Goal: Information Seeking & Learning: Compare options

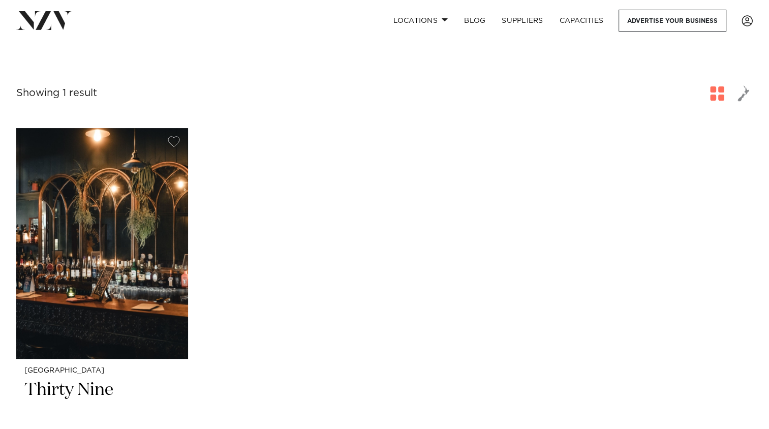
scroll to position [102, 0]
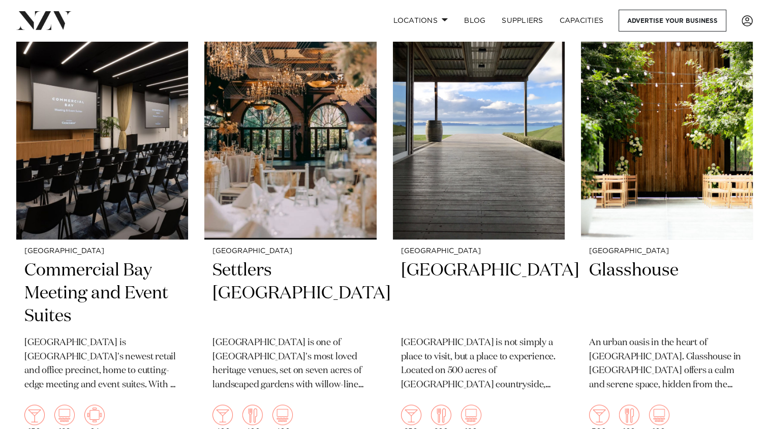
scroll to position [914, 0]
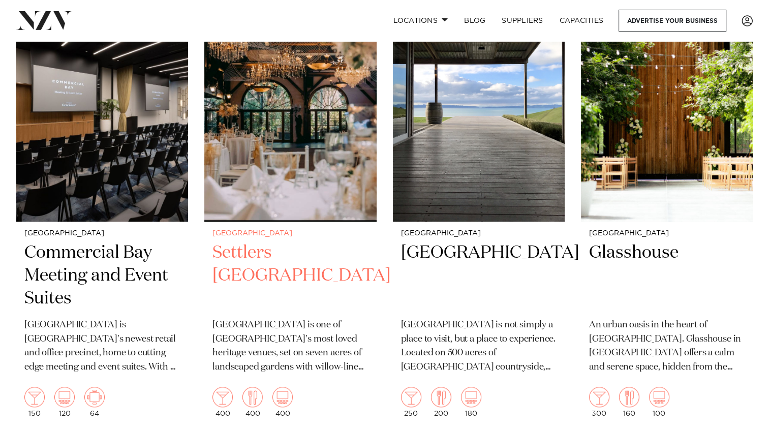
click at [244, 241] on h2 "Settlers [GEOGRAPHIC_DATA]" at bounding box center [289, 275] width 155 height 69
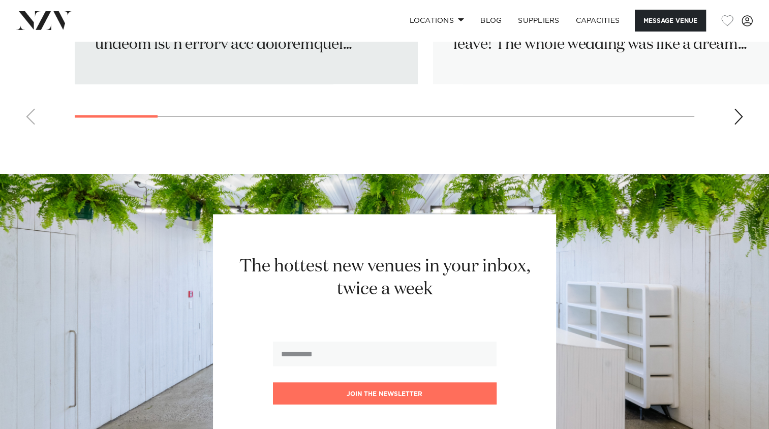
scroll to position [1575, 0]
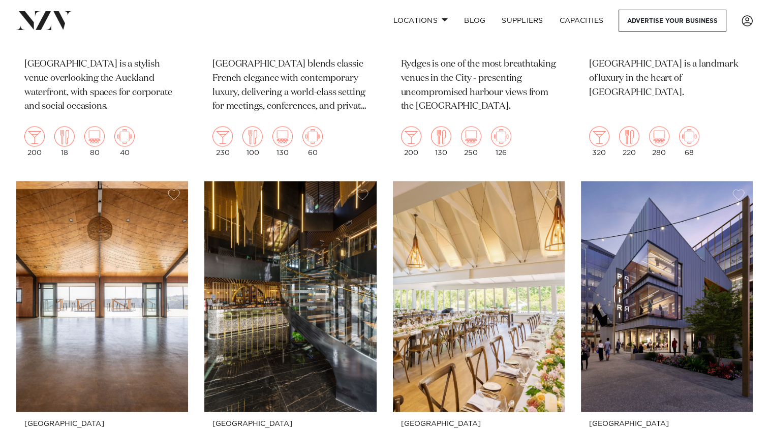
scroll to position [1677, 0]
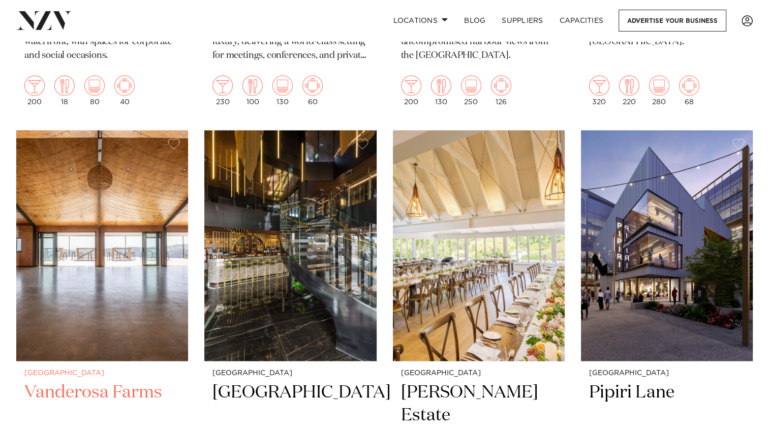
click at [98, 381] on h2 "Vanderosa Farms" at bounding box center [101, 415] width 155 height 69
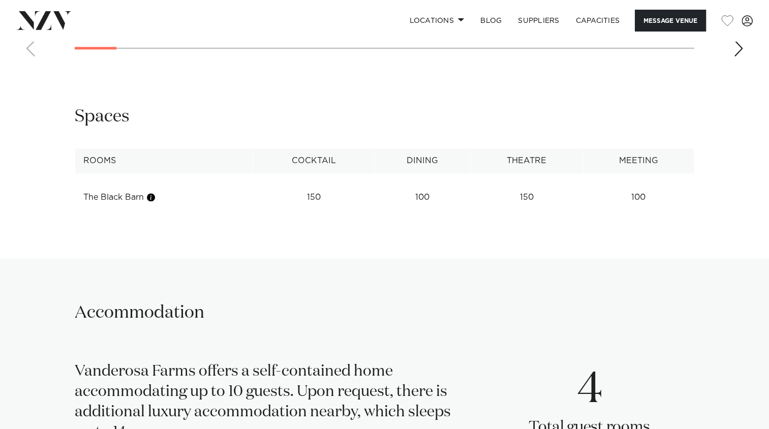
scroll to position [1016, 0]
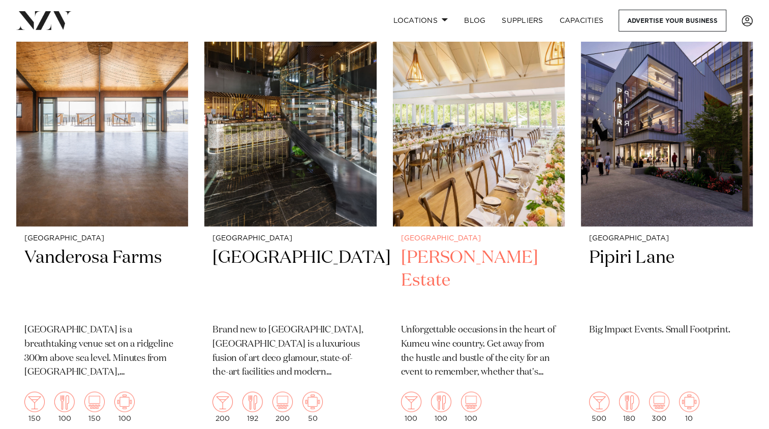
scroll to position [1829, 0]
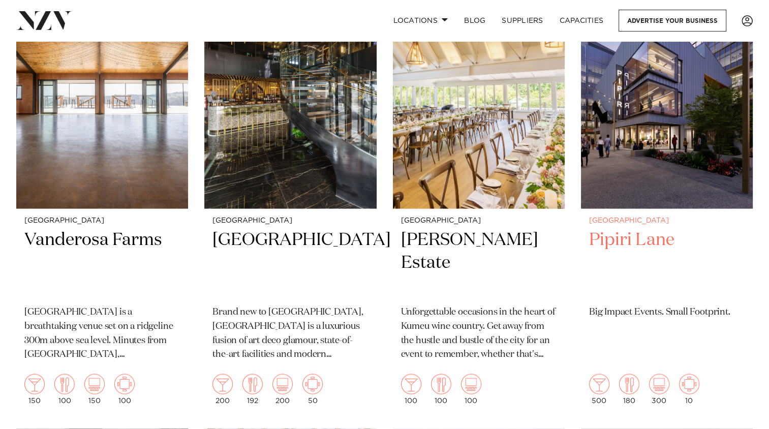
click at [651, 228] on h2 "Pipiri Lane" at bounding box center [666, 262] width 155 height 69
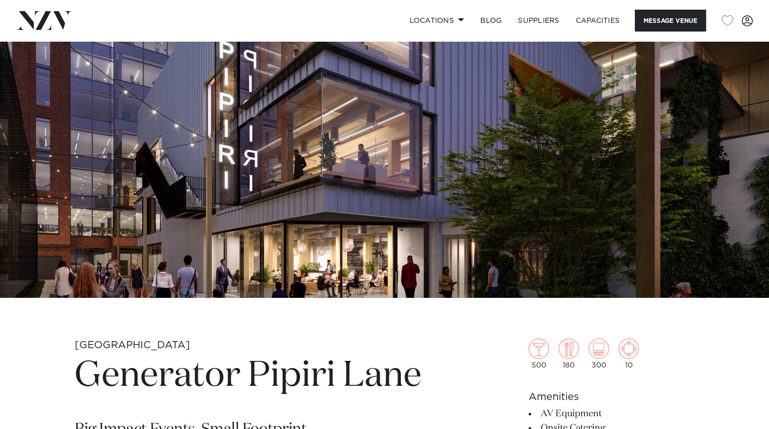
scroll to position [51, 0]
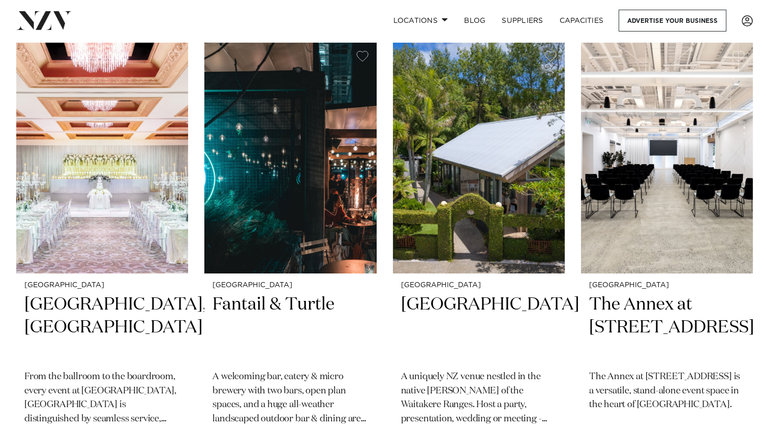
scroll to position [3607, 0]
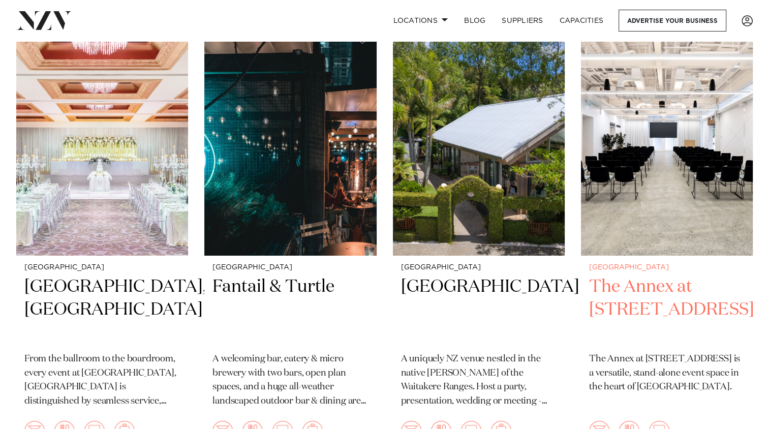
click at [688, 275] on h2 "The Annex at [STREET_ADDRESS]" at bounding box center [666, 309] width 155 height 69
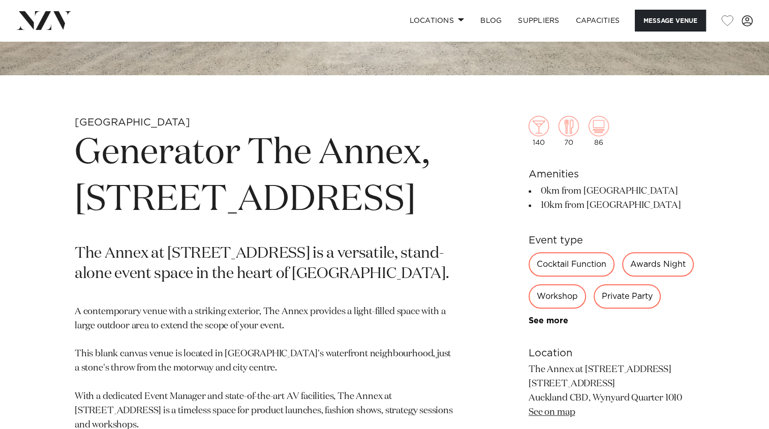
scroll to position [254, 0]
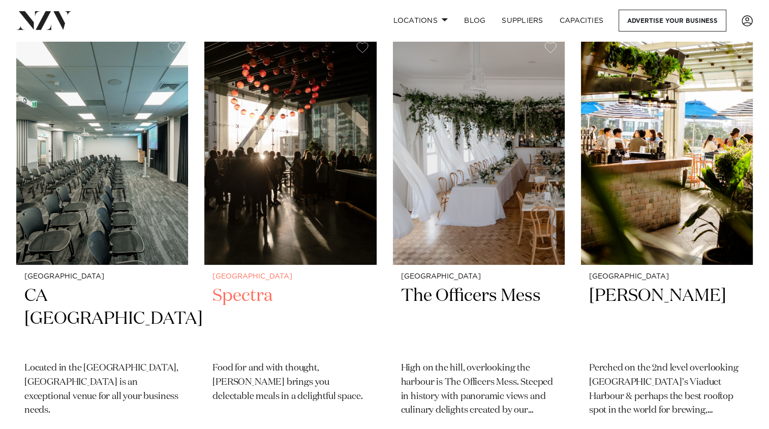
scroll to position [7672, 0]
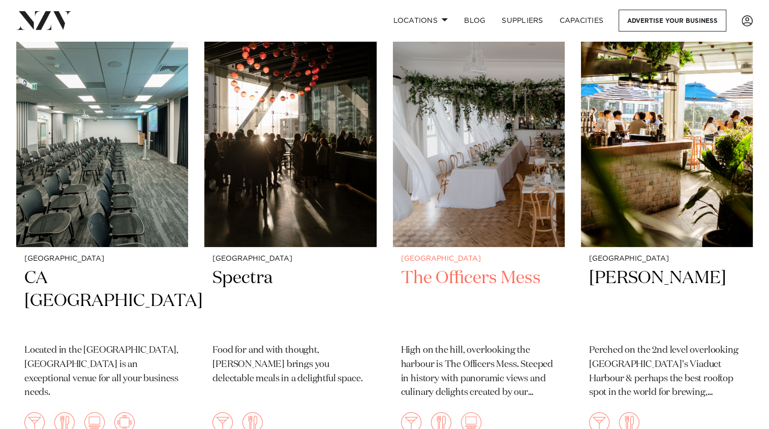
click at [453, 267] on h2 "The Officers Mess" at bounding box center [478, 301] width 155 height 69
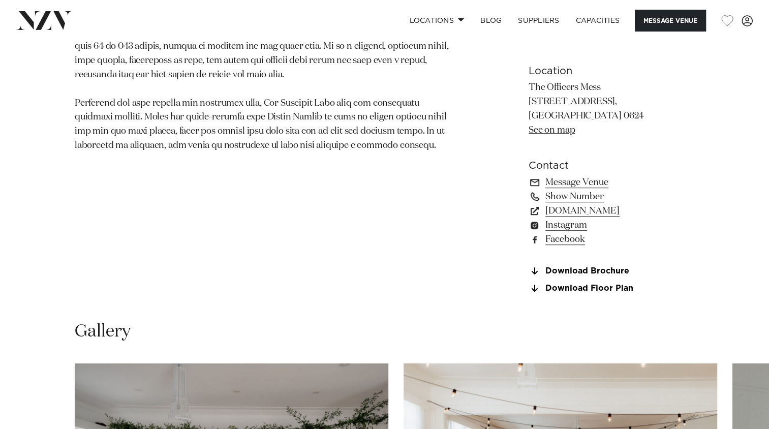
scroll to position [610, 0]
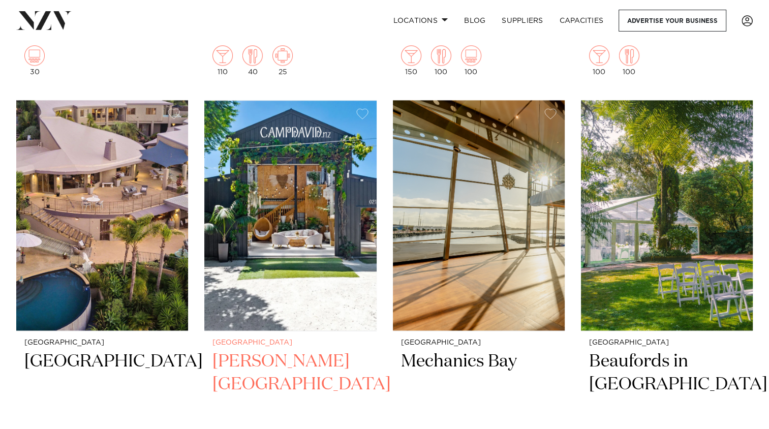
scroll to position [13047, 0]
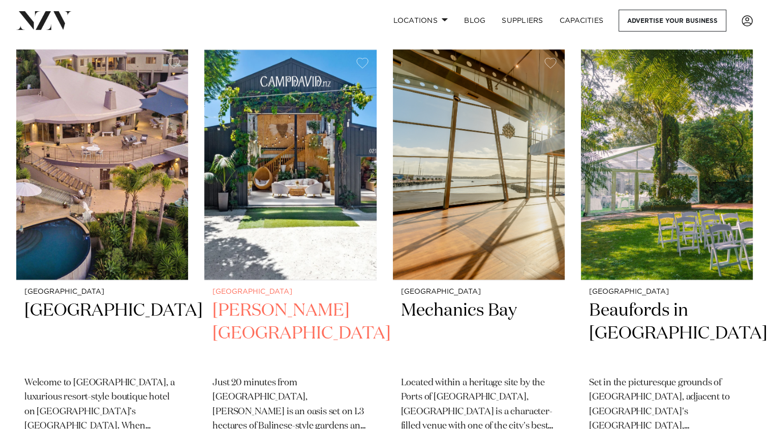
click at [255, 299] on h2 "[PERSON_NAME][GEOGRAPHIC_DATA]" at bounding box center [289, 333] width 155 height 69
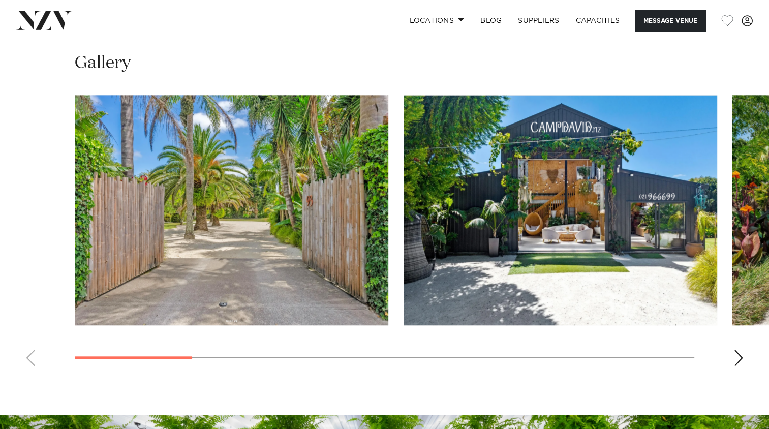
scroll to position [813, 0]
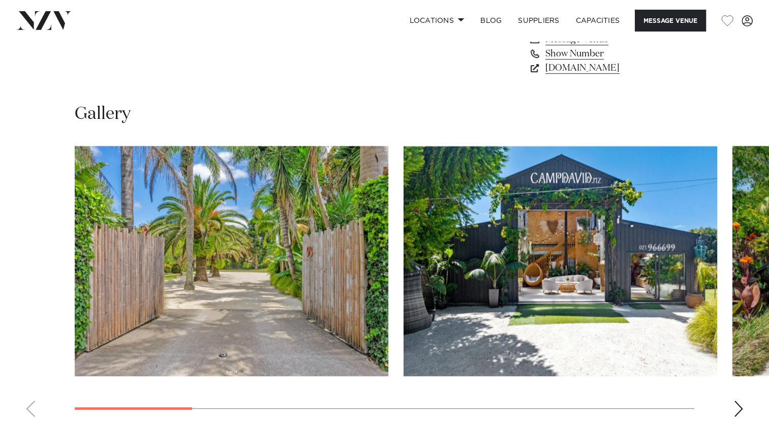
click at [737, 412] on div "Next slide" at bounding box center [738, 408] width 10 height 16
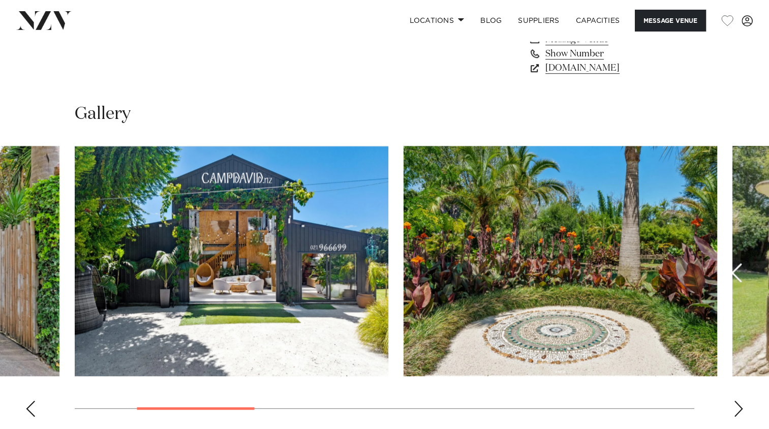
click at [737, 412] on div "Next slide" at bounding box center [738, 408] width 10 height 16
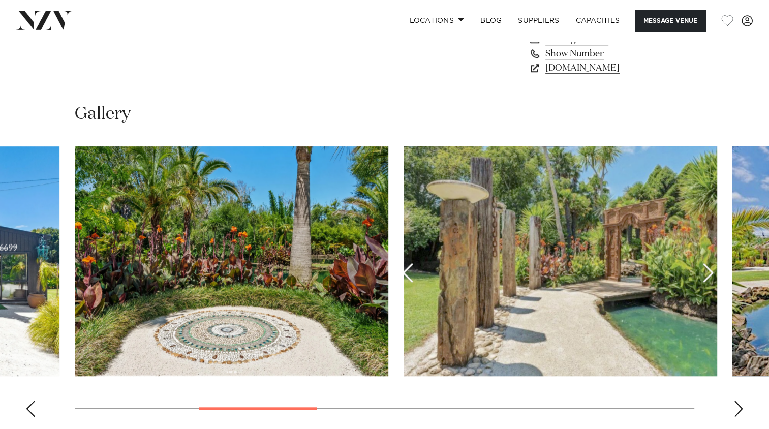
click at [737, 412] on div "Next slide" at bounding box center [738, 408] width 10 height 16
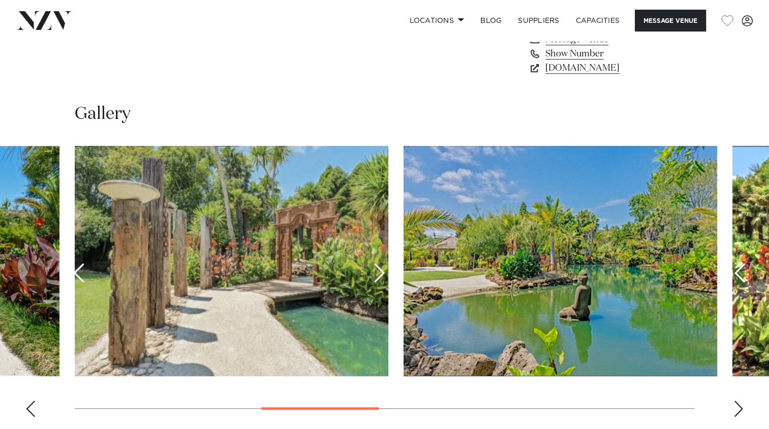
click at [737, 412] on div "Next slide" at bounding box center [738, 408] width 10 height 16
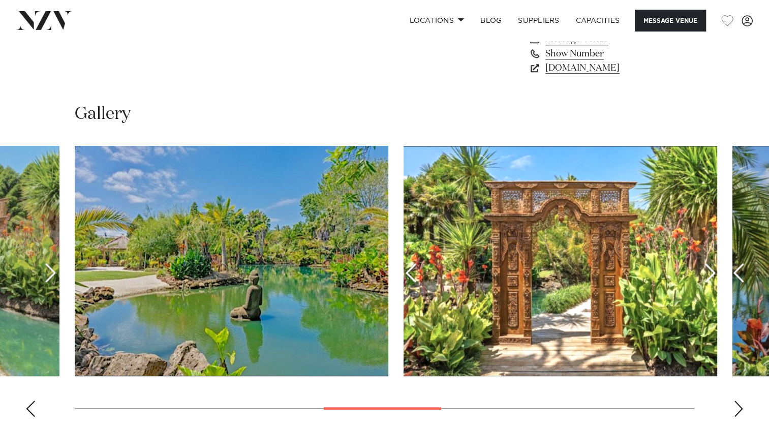
click at [737, 412] on div "Next slide" at bounding box center [738, 408] width 10 height 16
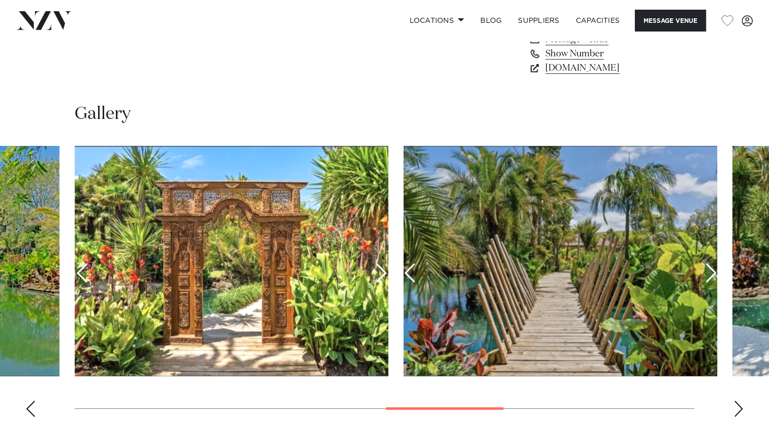
click at [737, 412] on div "Next slide" at bounding box center [738, 408] width 10 height 16
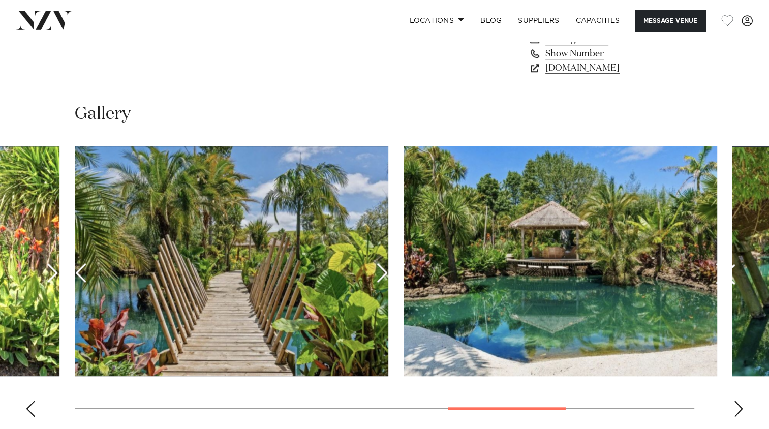
click at [737, 412] on div "Next slide" at bounding box center [738, 408] width 10 height 16
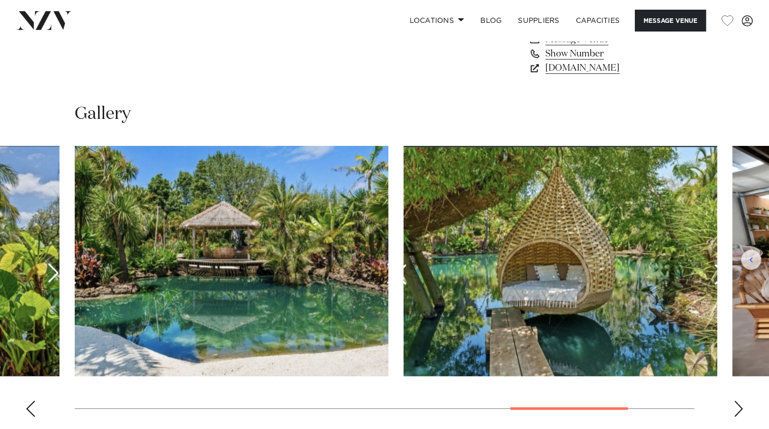
click at [737, 412] on div "Next slide" at bounding box center [738, 408] width 10 height 16
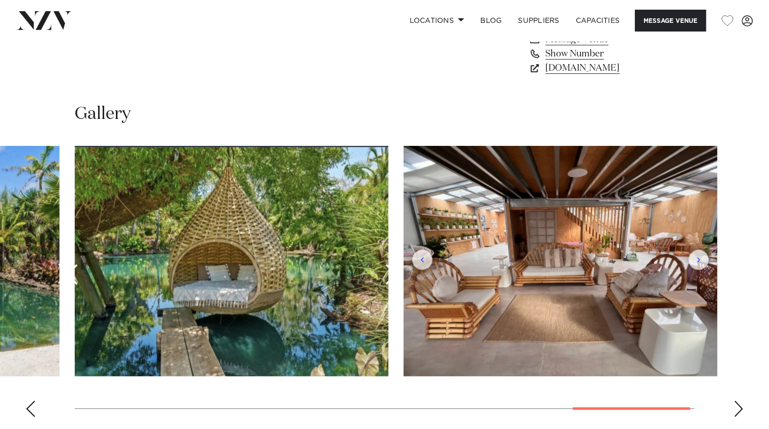
click at [697, 263] on img "10 / 10" at bounding box center [559, 261] width 313 height 230
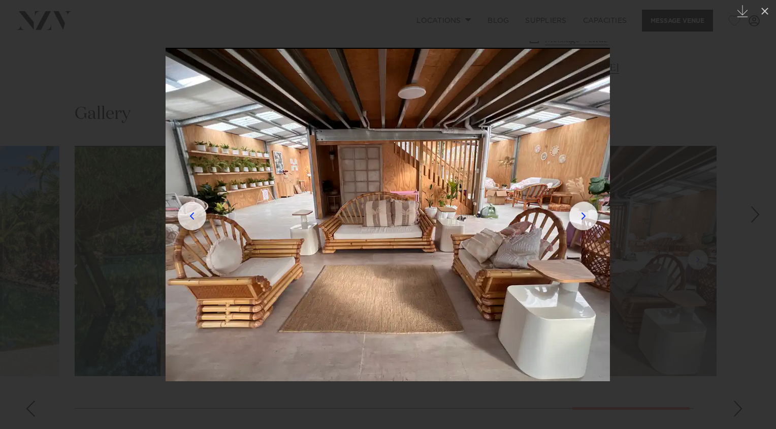
click at [704, 268] on div at bounding box center [388, 214] width 776 height 429
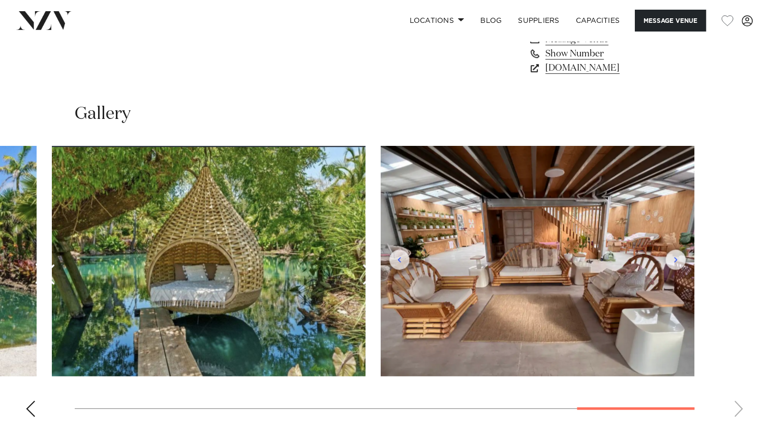
click at [704, 268] on swiper-container at bounding box center [384, 285] width 769 height 279
click at [680, 262] on img "10 / 10" at bounding box center [537, 261] width 313 height 230
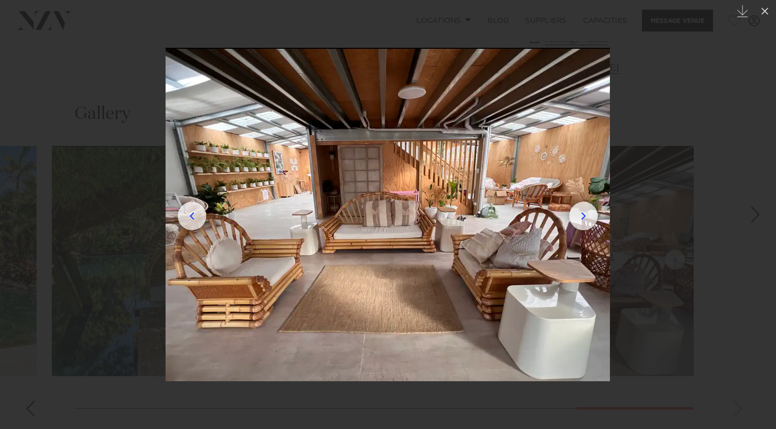
click at [680, 262] on div at bounding box center [388, 214] width 776 height 429
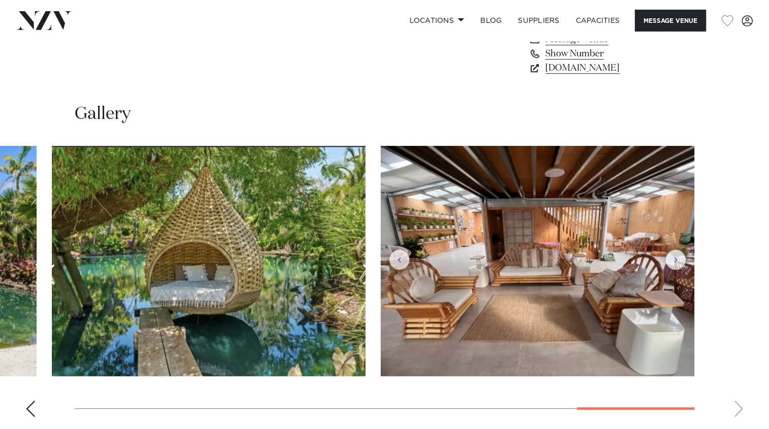
click at [680, 262] on img "10 / 10" at bounding box center [537, 261] width 313 height 230
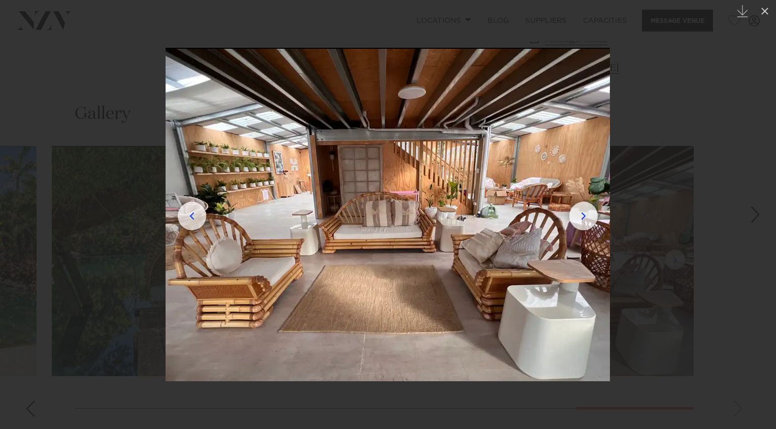
click at [680, 262] on div at bounding box center [388, 214] width 776 height 429
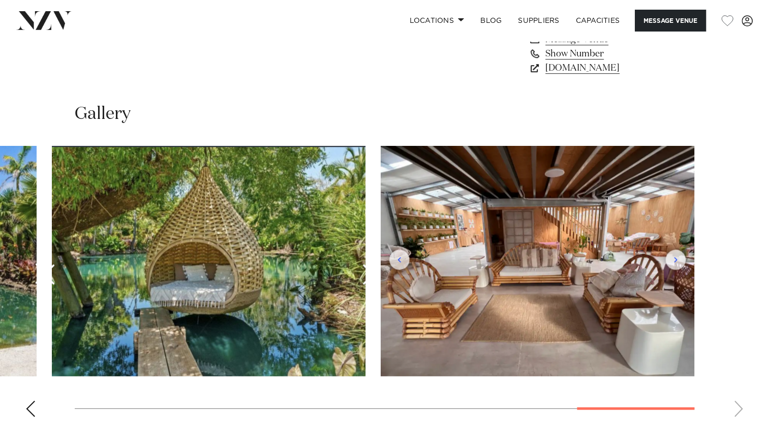
click at [31, 409] on div "Previous slide" at bounding box center [30, 408] width 10 height 16
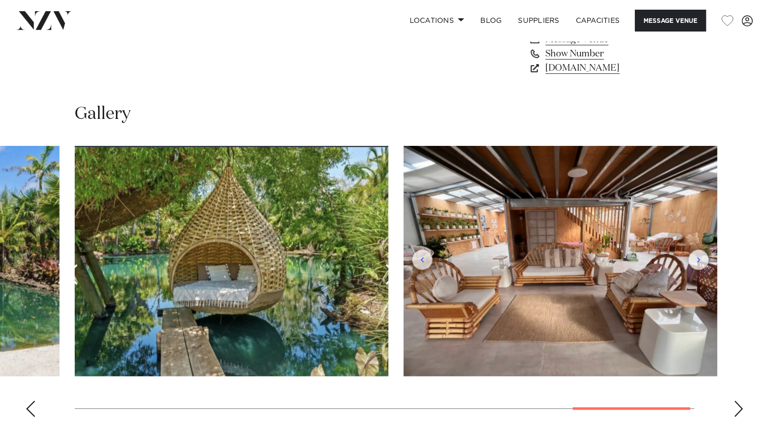
click at [31, 409] on div "Previous slide" at bounding box center [30, 408] width 10 height 16
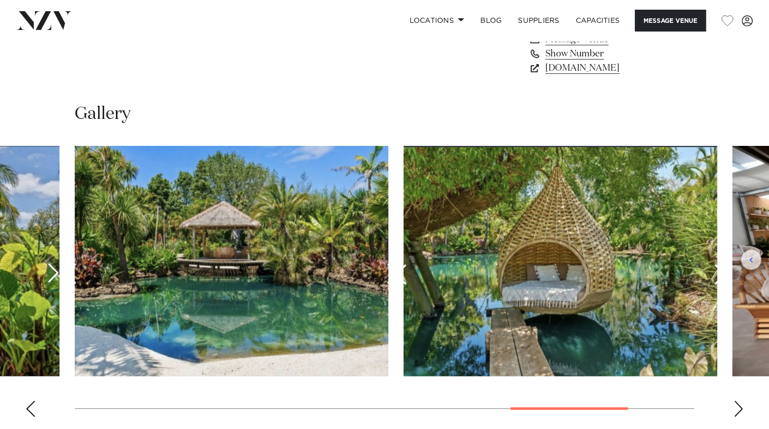
click at [31, 409] on div "Previous slide" at bounding box center [30, 408] width 10 height 16
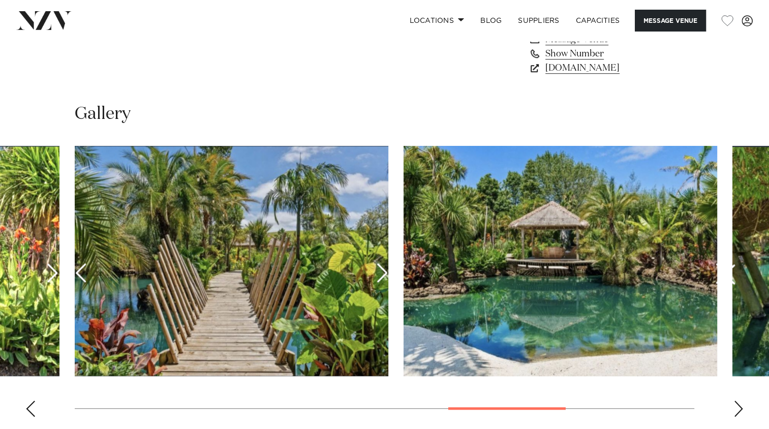
click at [31, 409] on div "Previous slide" at bounding box center [30, 408] width 10 height 16
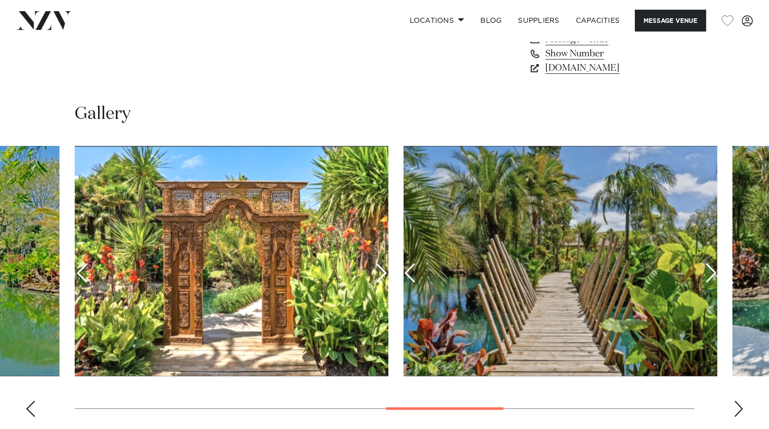
click at [31, 409] on div "Previous slide" at bounding box center [30, 408] width 10 height 16
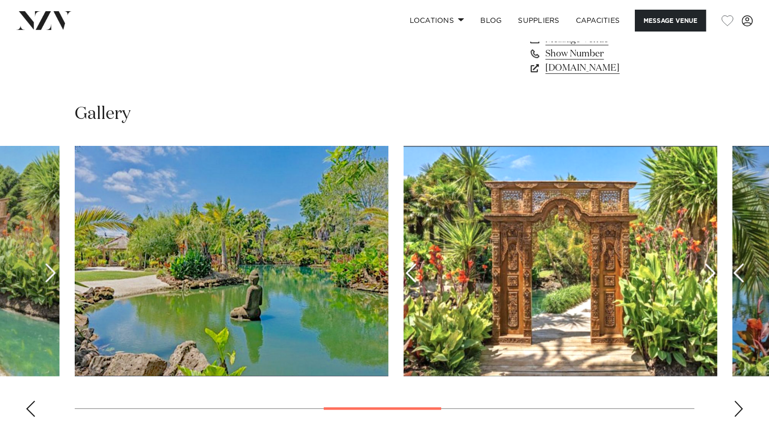
click at [31, 409] on div "Previous slide" at bounding box center [30, 408] width 10 height 16
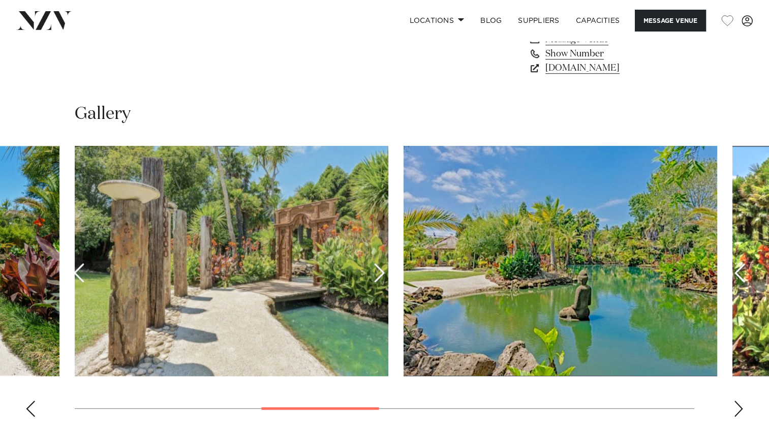
click at [31, 409] on div "Previous slide" at bounding box center [30, 408] width 10 height 16
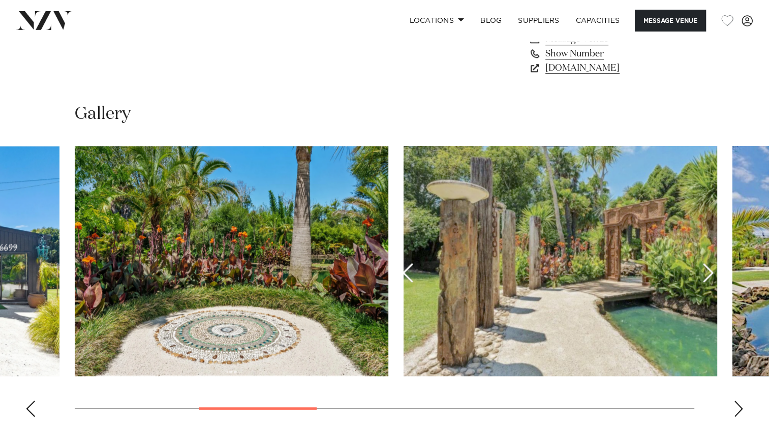
click at [31, 409] on div "Previous slide" at bounding box center [30, 408] width 10 height 16
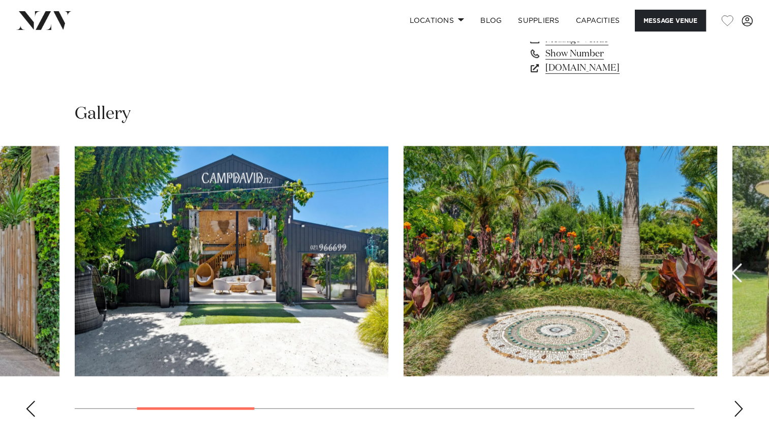
click at [33, 408] on div "Previous slide" at bounding box center [30, 408] width 10 height 16
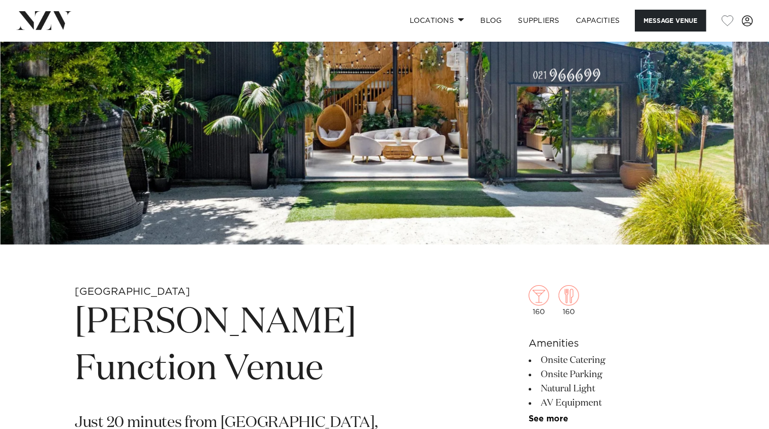
scroll to position [45, 0]
